Goal: Communication & Community: Answer question/provide support

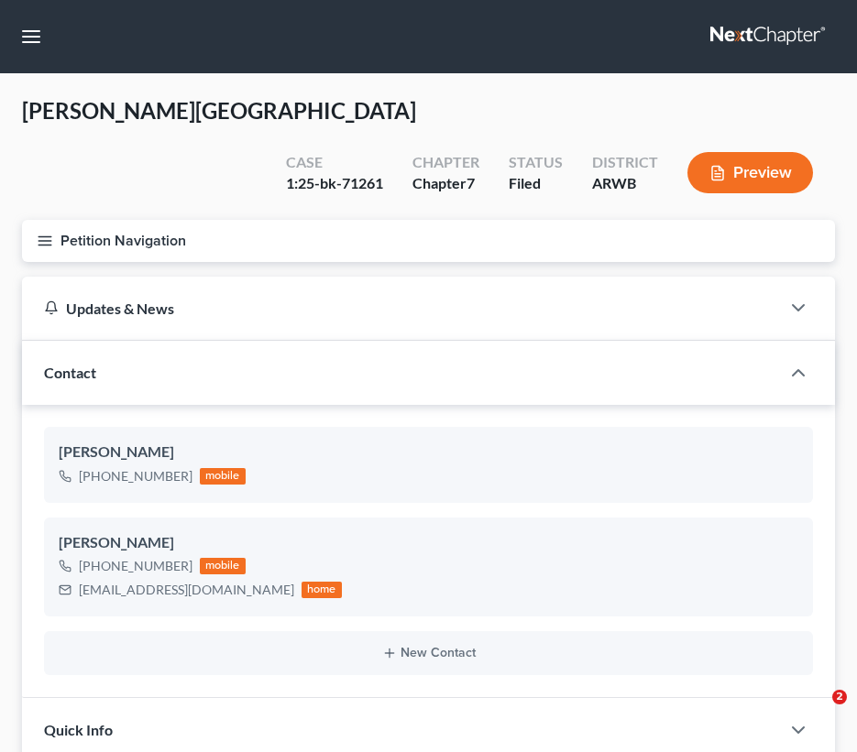
select select "0"
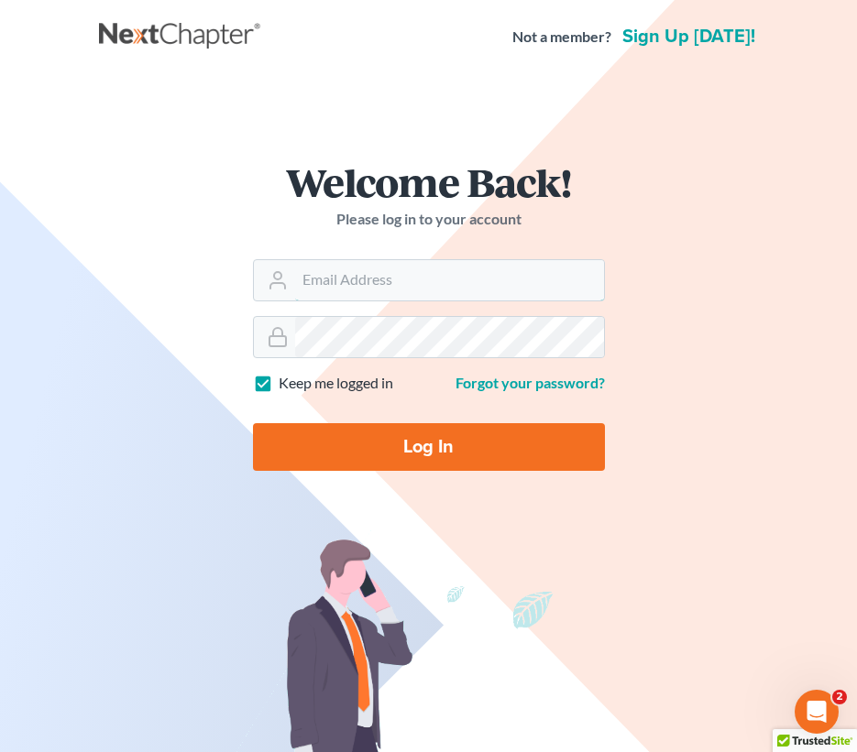
type input "tania@brasfieldlawfirm.com"
click at [480, 437] on input "Log In" at bounding box center [429, 447] width 352 height 48
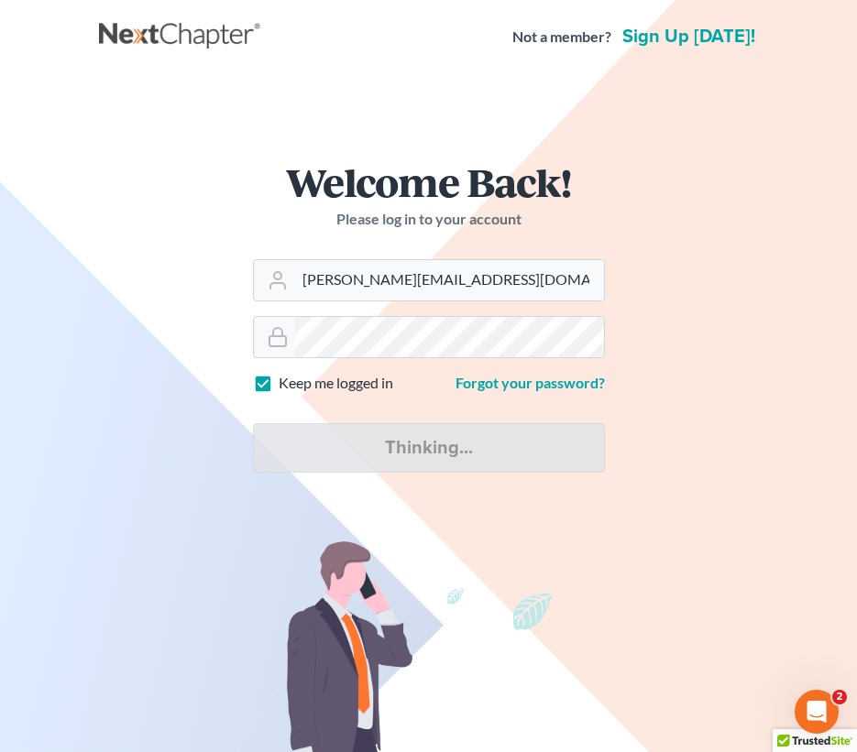
type input "Thinking..."
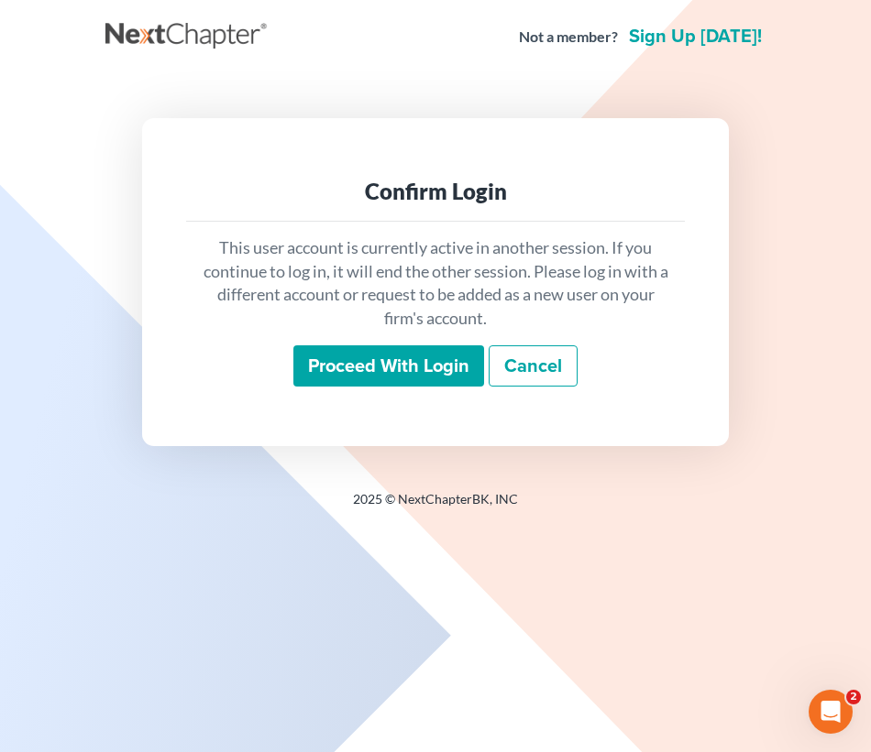
click at [454, 375] on input "Proceed with login" at bounding box center [388, 366] width 191 height 42
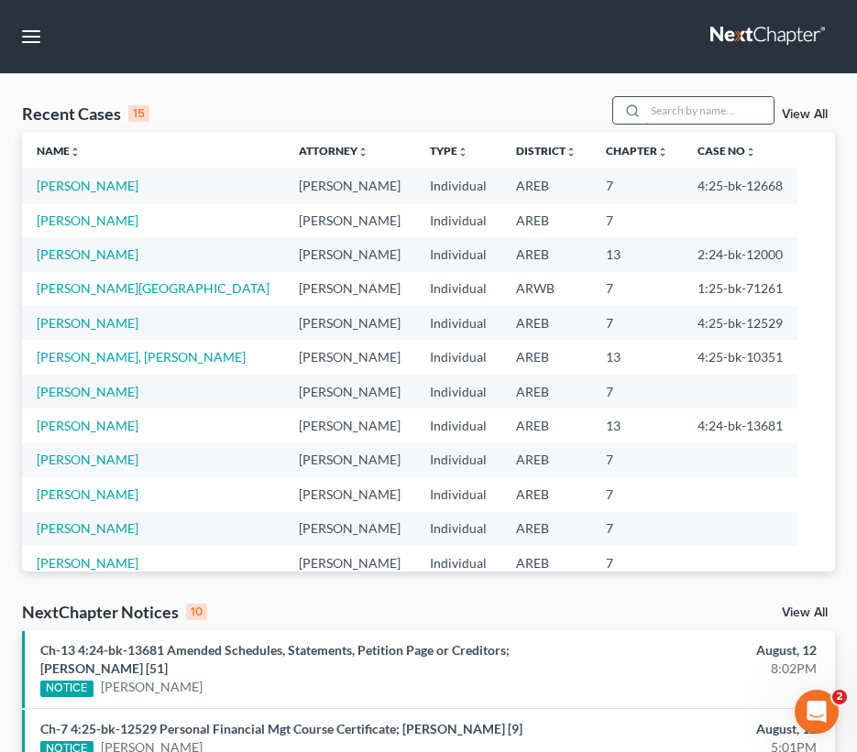
click at [689, 104] on input "search" at bounding box center [709, 110] width 128 height 27
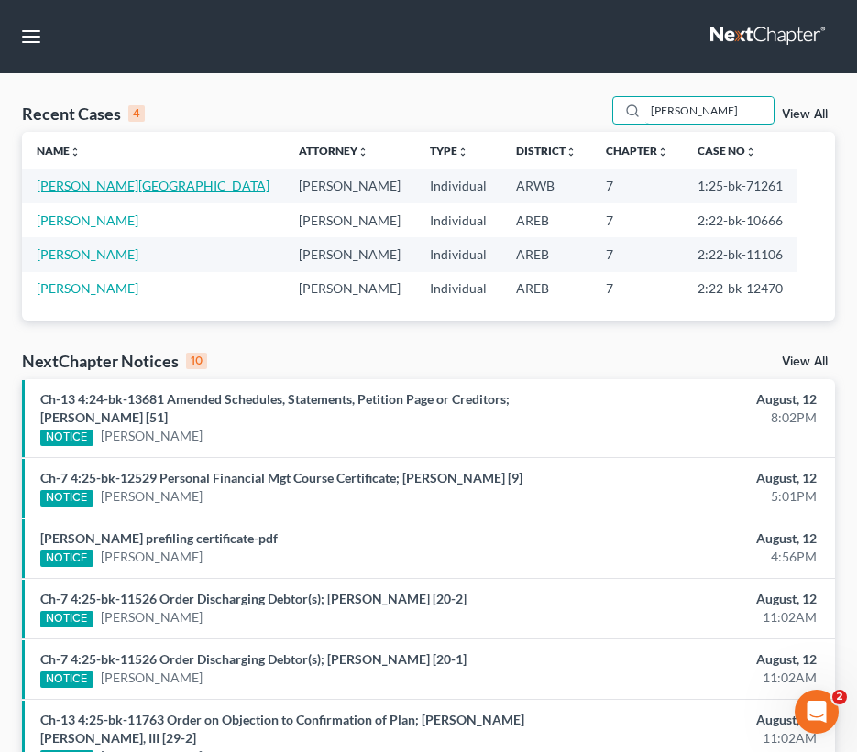
type input "[PERSON_NAME]"
click at [82, 188] on link "[PERSON_NAME][GEOGRAPHIC_DATA]" at bounding box center [153, 186] width 233 height 16
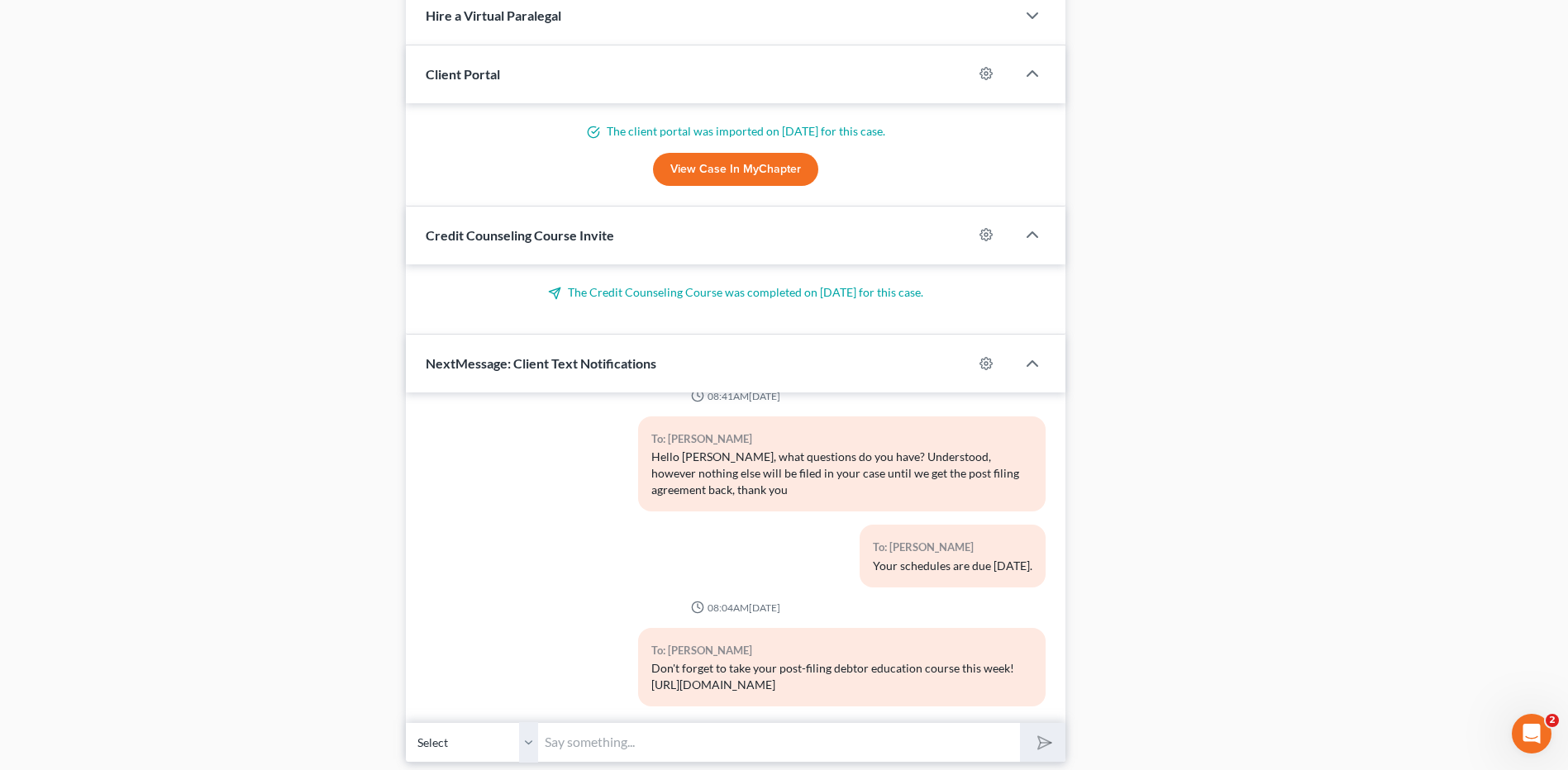
scroll to position [1150, 0]
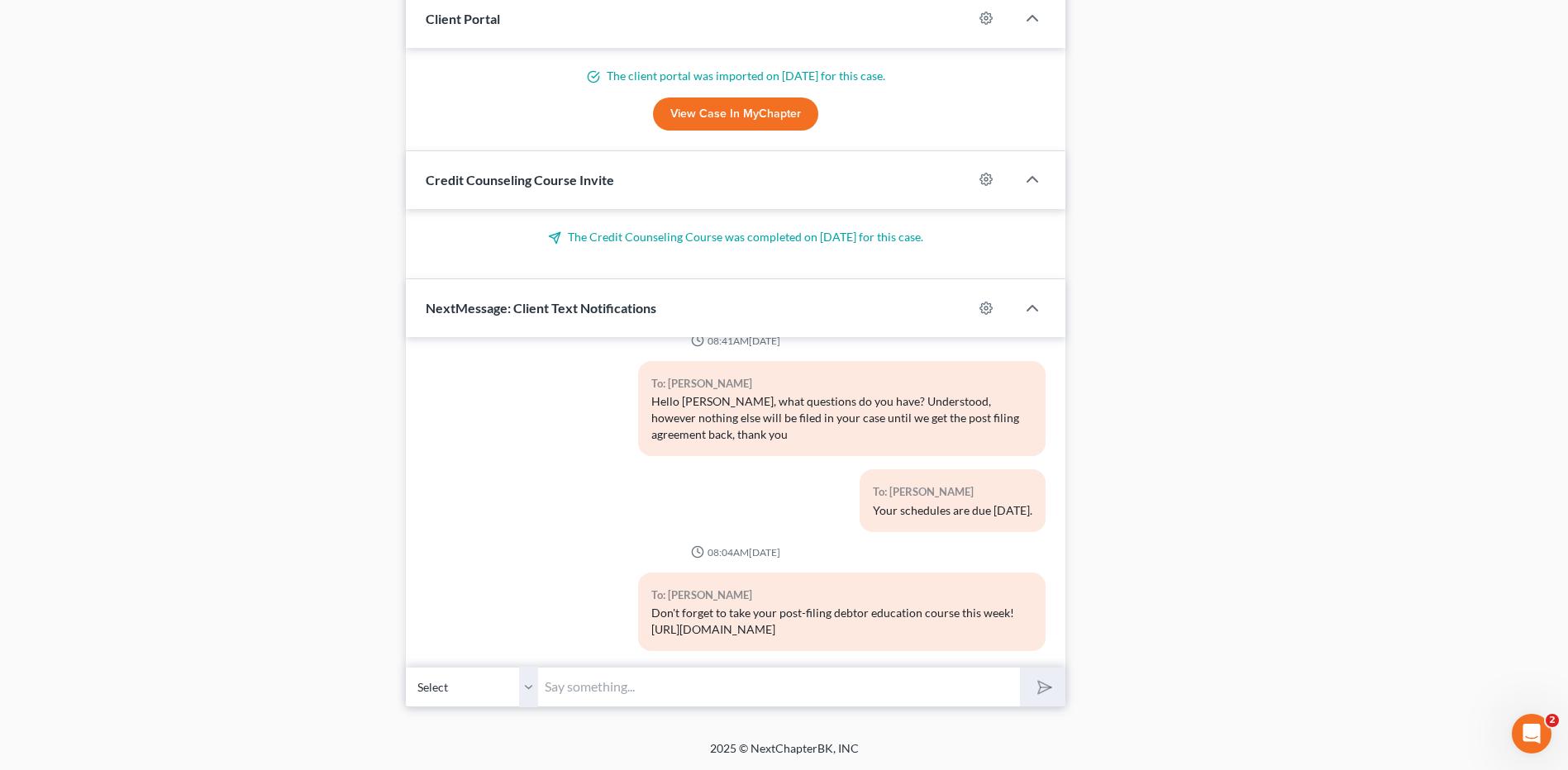
click at [615, 677] on input "text" at bounding box center [779, 687] width 482 height 41
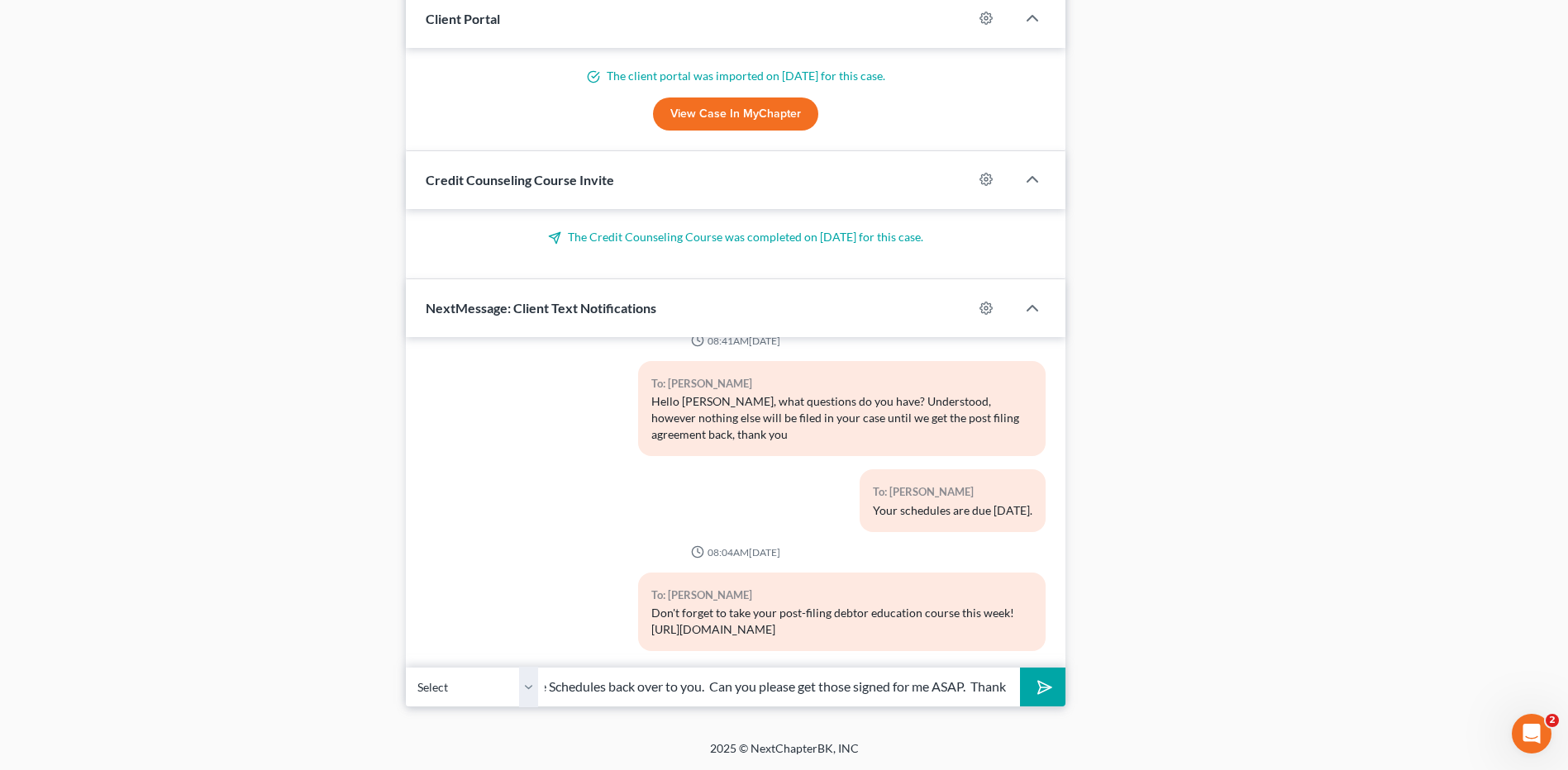
scroll to position [0, 180]
type input "Lakenya I sent those Schedules back over to you. Can you please get those signe…"
click at [785, 677] on button "submit" at bounding box center [1043, 686] width 45 height 39
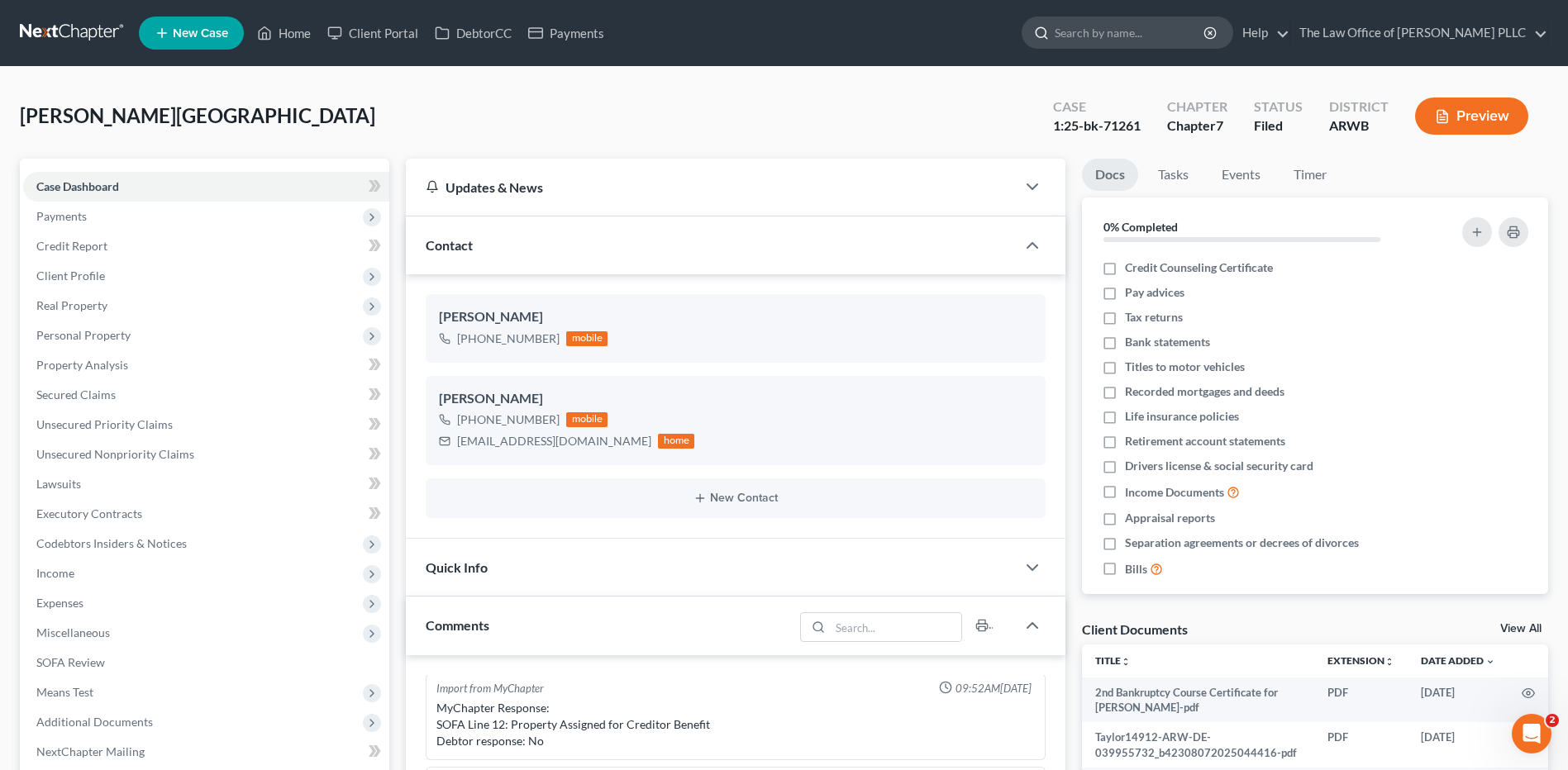
click at [785, 24] on input "search" at bounding box center [1130, 32] width 152 height 31
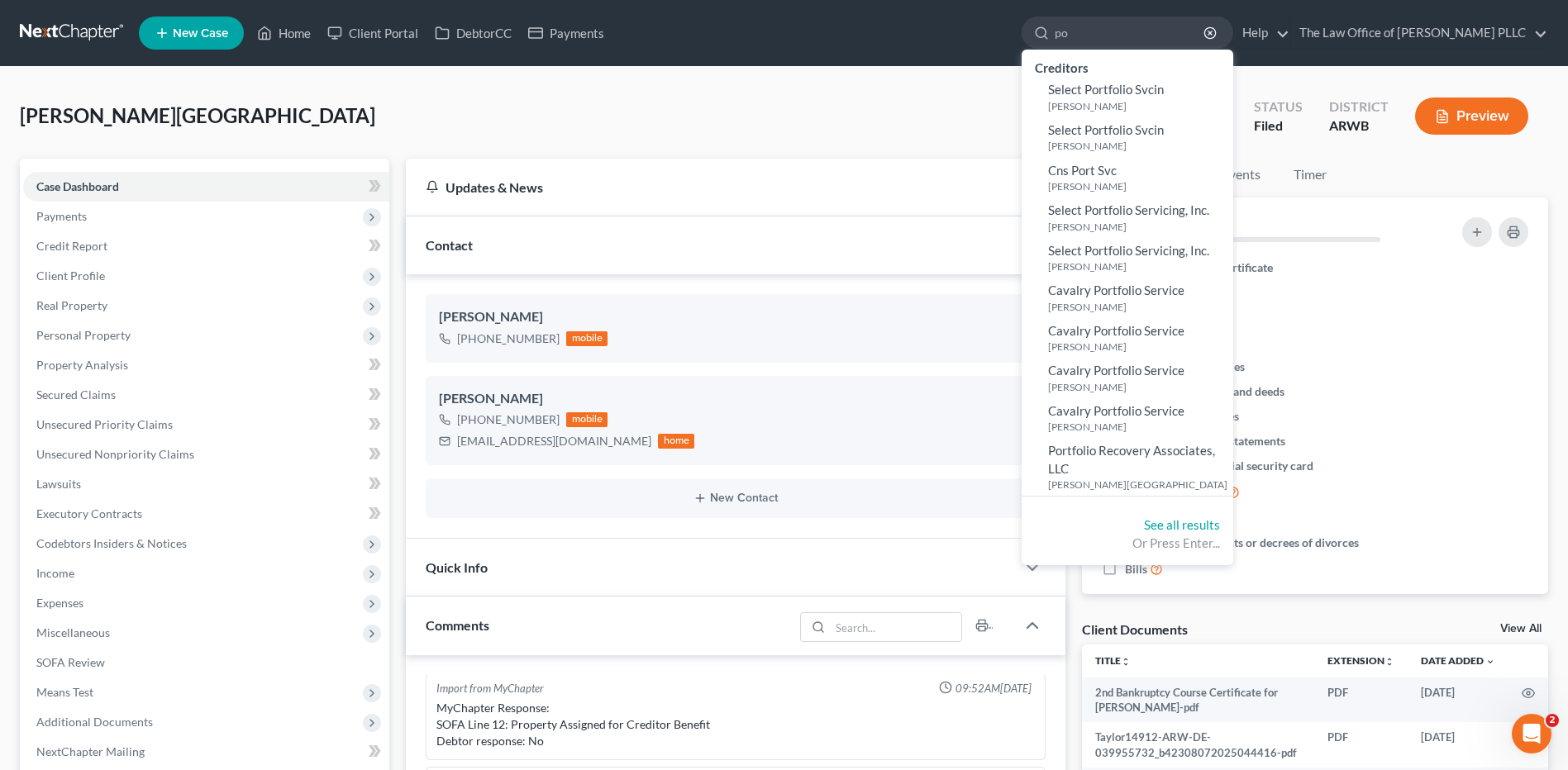
type input "p"
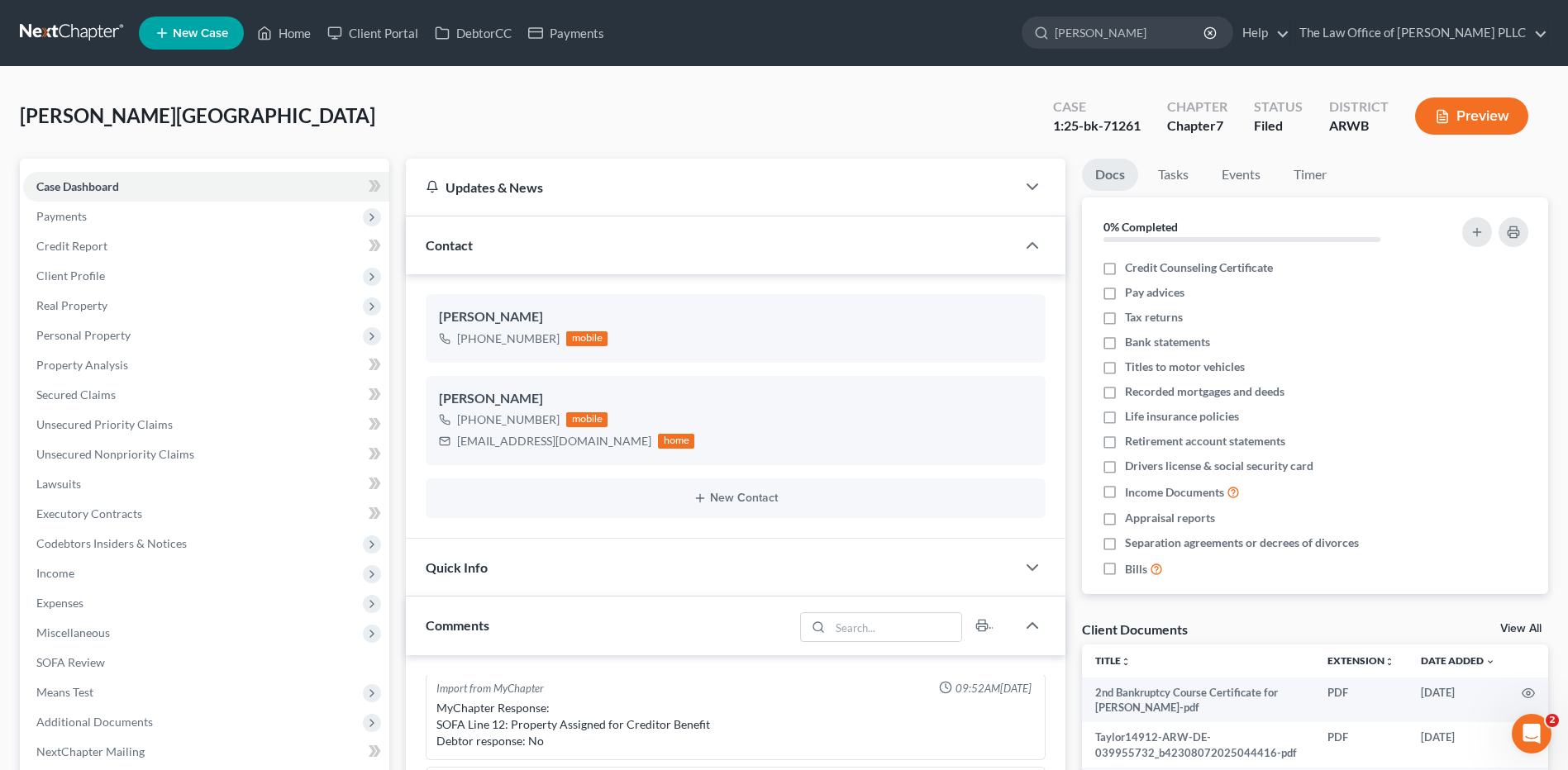
type input "charles porter"
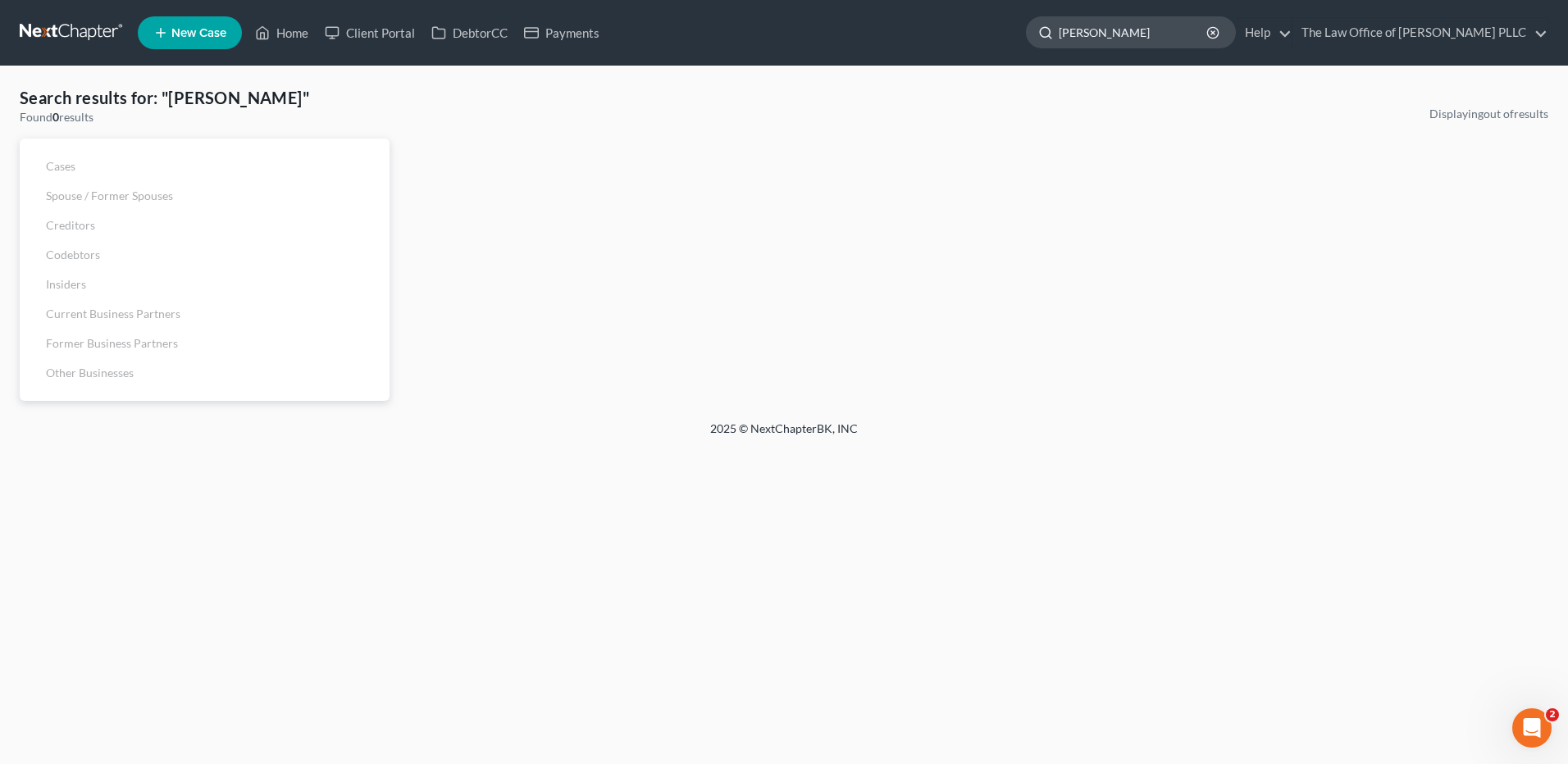
click at [779, 40] on input "charles porter" at bounding box center [1134, 32] width 150 height 30
click at [779, 30] on input "charles porter" at bounding box center [1134, 32] width 150 height 30
type input "c"
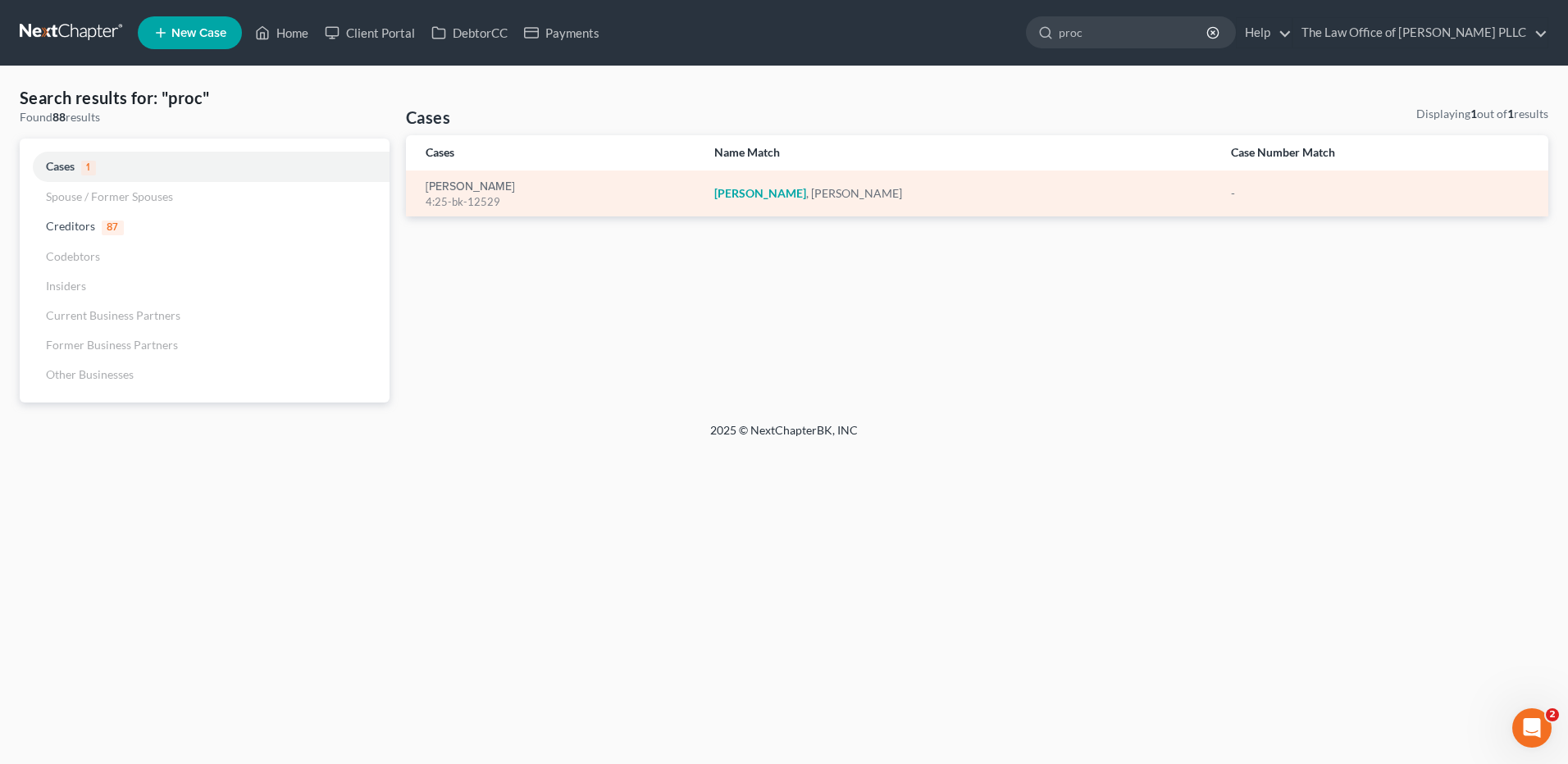
type input "proc"
click at [444, 199] on div "4:25-bk-12529" at bounding box center [557, 201] width 262 height 15
click at [474, 186] on link "Proctor, Charles" at bounding box center [471, 187] width 89 height 12
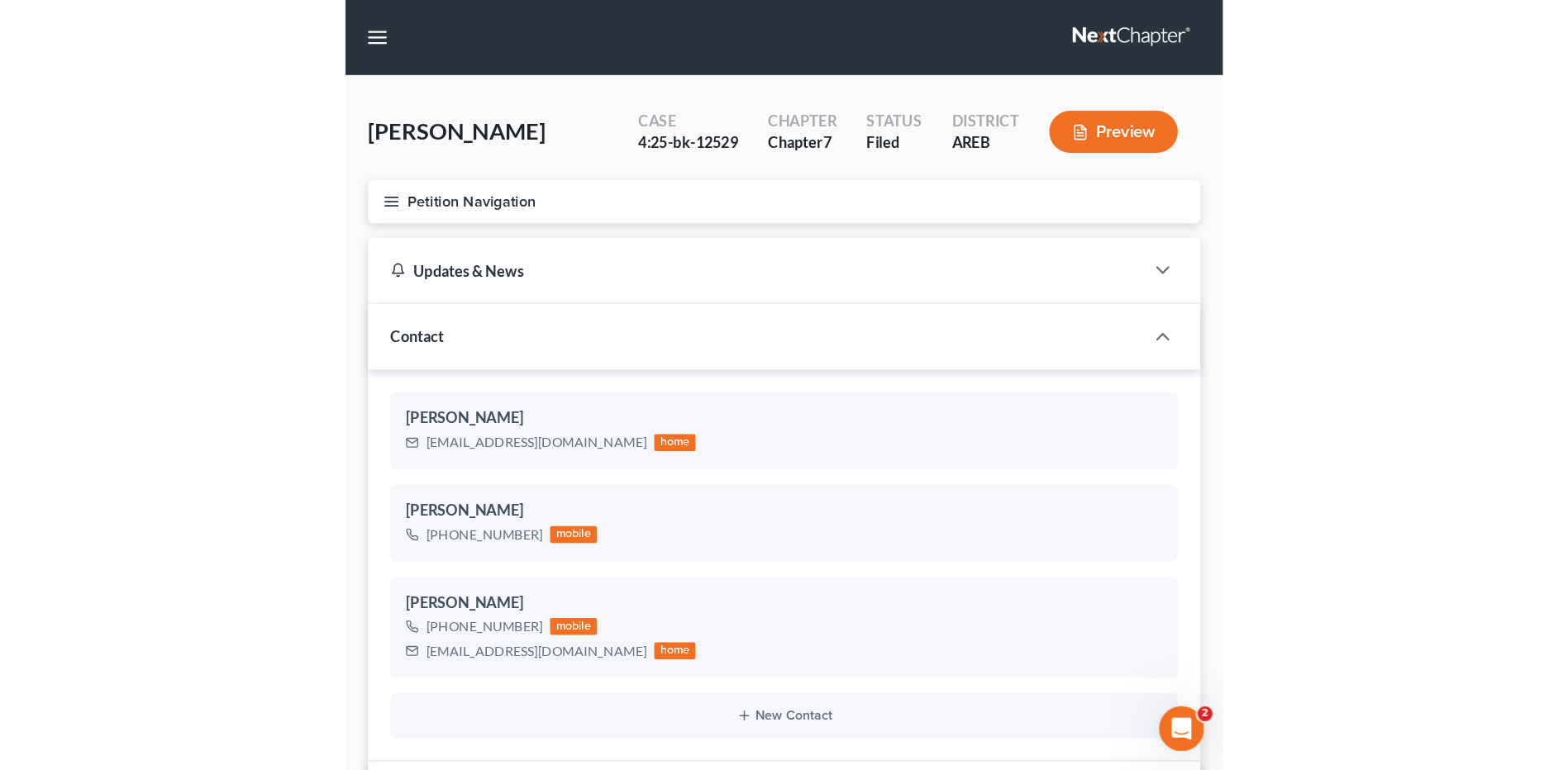
scroll to position [1627, 0]
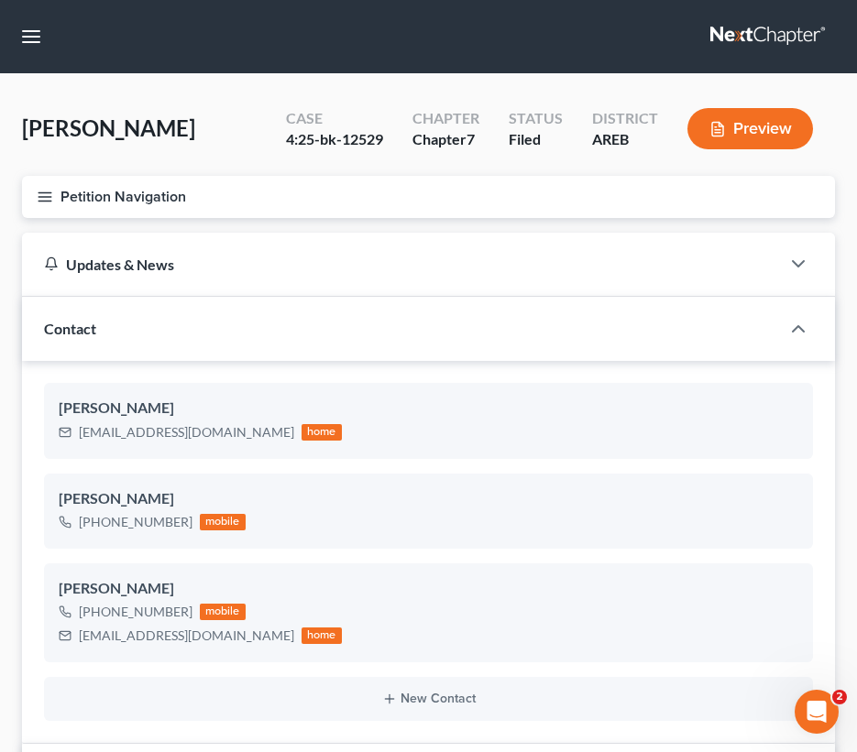
click at [641, 309] on div "Contact" at bounding box center [401, 328] width 758 height 63
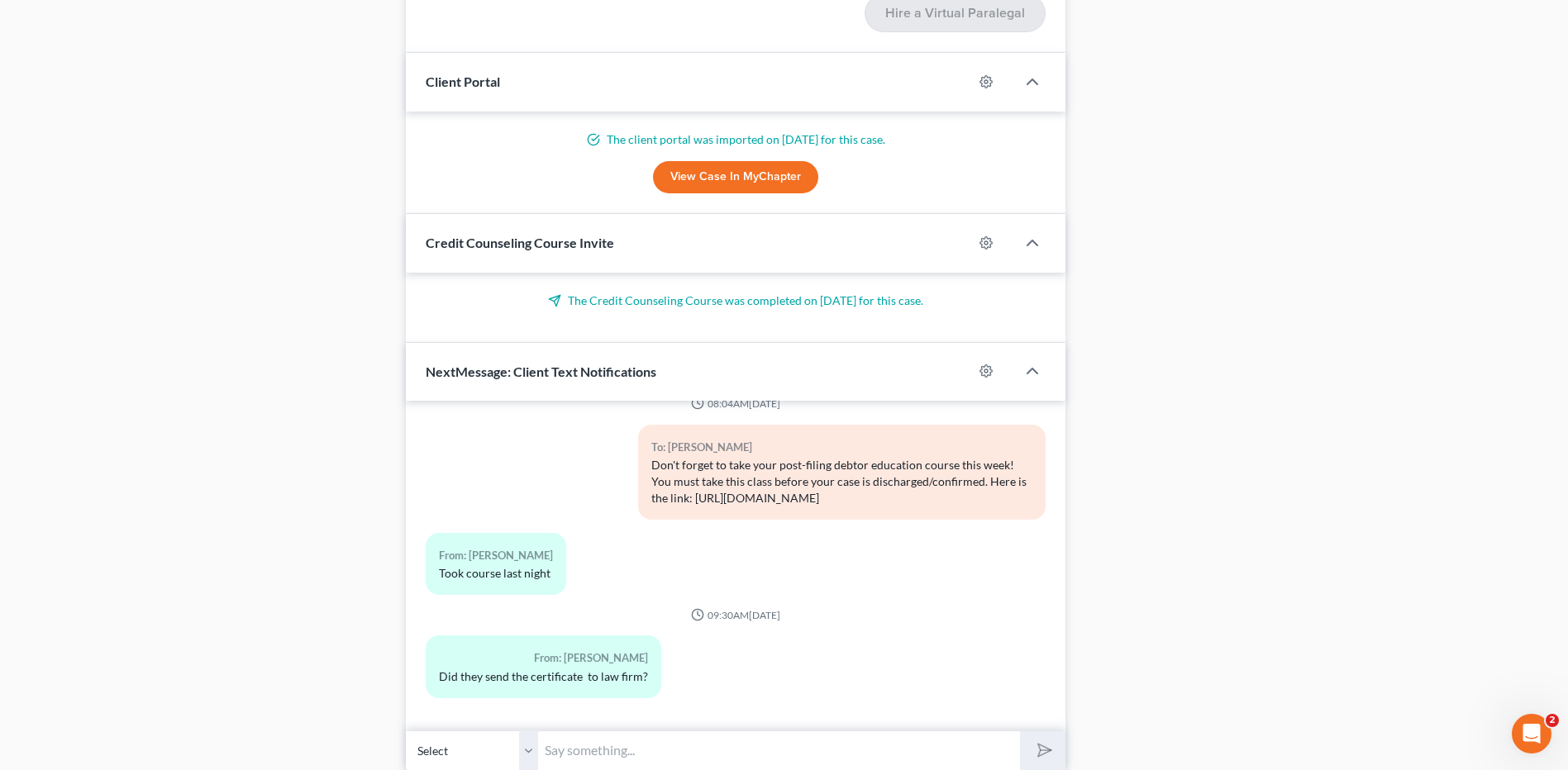
scroll to position [1868, 0]
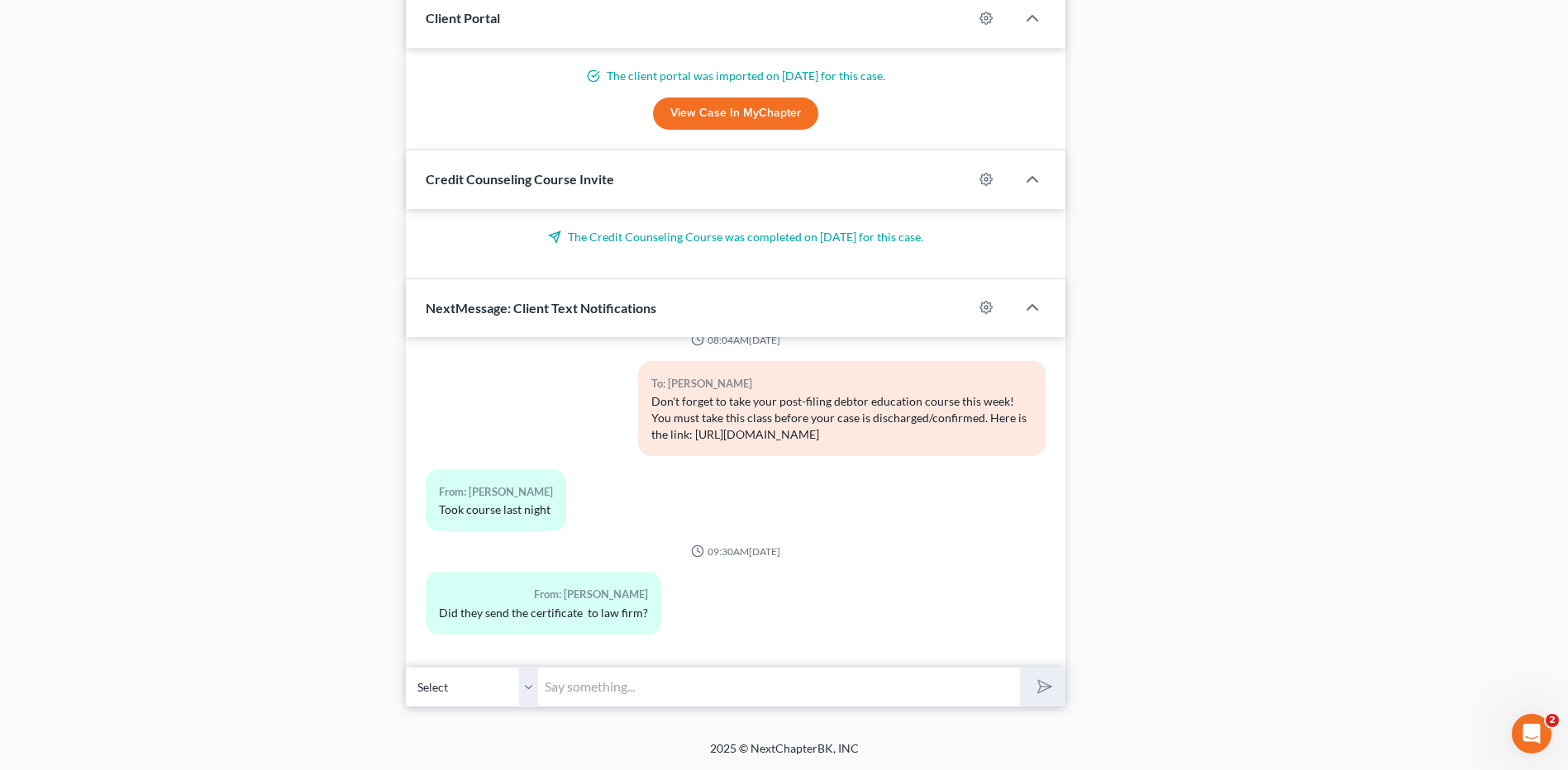
drag, startPoint x: 613, startPoint y: 680, endPoint x: 629, endPoint y: 673, distance: 17.5
click at [614, 677] on input "text" at bounding box center [779, 687] width 482 height 41
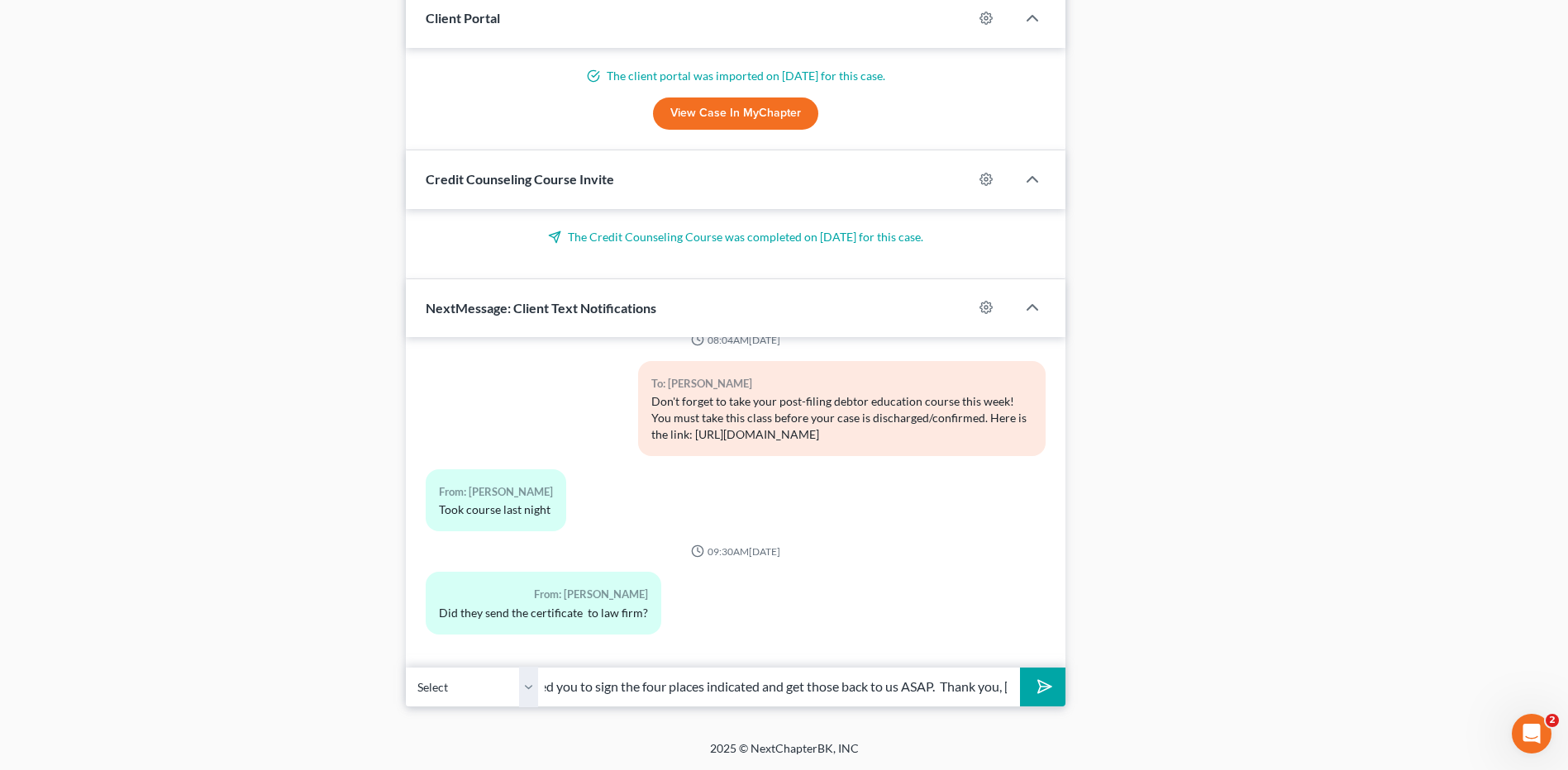
type input "Mr. Proctor, I sent over your schedule via email. We need you to sign the four …"
click at [785, 677] on icon "submit" at bounding box center [1042, 687] width 23 height 23
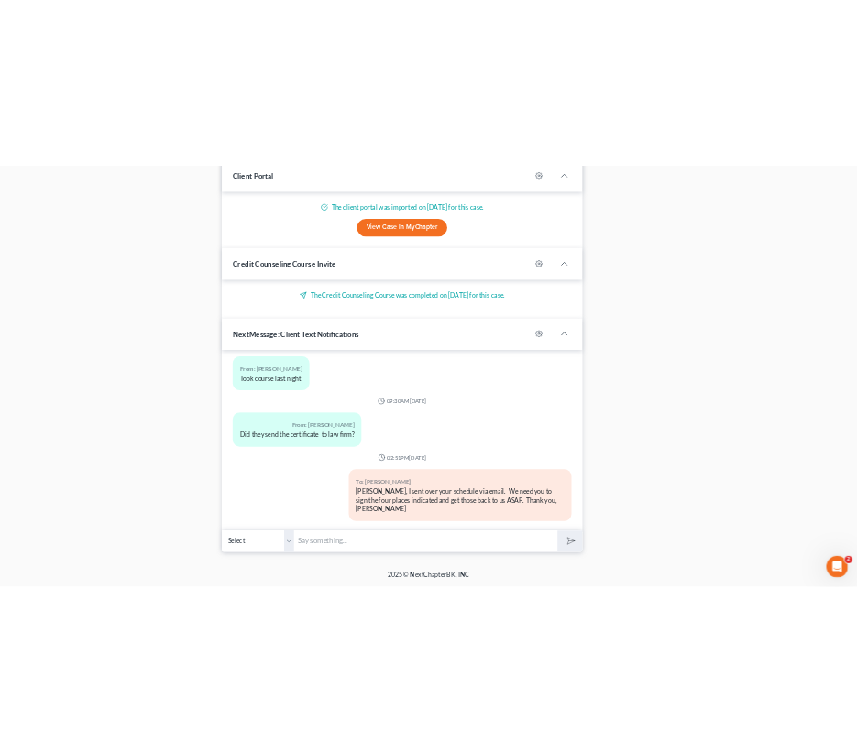
scroll to position [1937, 0]
